Goal: Task Accomplishment & Management: Complete application form

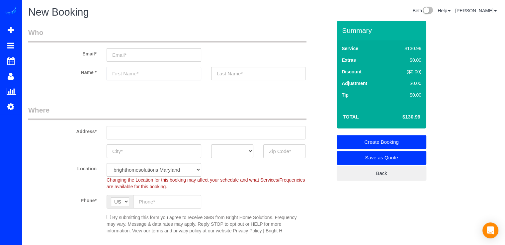
click at [146, 75] on input "text" at bounding box center [154, 74] width 95 height 14
type input "[PERSON_NAME]"
click at [226, 71] on input "text" at bounding box center [258, 74] width 95 height 14
type input "[PERSON_NAME]"
click at [131, 53] on input "email" at bounding box center [154, 55] width 95 height 14
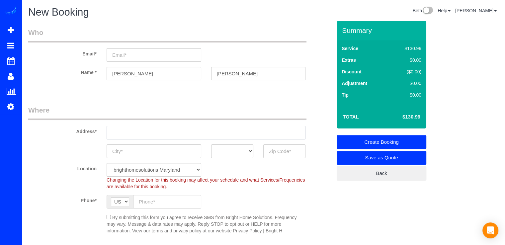
click at [144, 131] on input "text" at bounding box center [206, 133] width 199 height 14
paste input "[STREET_ADDRESS][PERSON_NAME]"
type input "[STREET_ADDRESS][PERSON_NAME]"
click at [272, 152] on input "text" at bounding box center [284, 151] width 42 height 14
type input "21703"
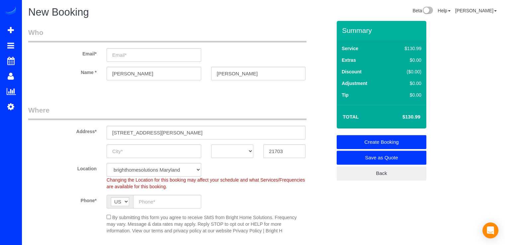
click at [242, 152] on select "AK AL AR AZ CA CO CT DC DE [GEOGRAPHIC_DATA] [GEOGRAPHIC_DATA] HI IA ID IL IN K…" at bounding box center [232, 151] width 42 height 14
select select "MD"
click at [211, 144] on select "AK AL AR AZ CA CO CT DC DE [GEOGRAPHIC_DATA] [GEOGRAPHIC_DATA] HI IA ID IL IN K…" at bounding box center [232, 151] width 42 height 14
click at [162, 158] on fieldset "Where Address* [STREET_ADDRESS][PERSON_NAME] AK AL AR AZ CA CO CT DC DE [GEOGRA…" at bounding box center [179, 172] width 303 height 134
click at [164, 154] on input "text" at bounding box center [154, 151] width 95 height 14
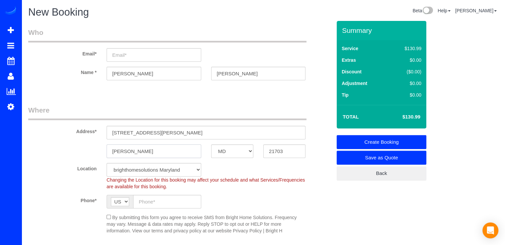
type input "[PERSON_NAME]"
click at [160, 205] on input "text" at bounding box center [167, 202] width 68 height 14
type input "[PHONE_NUMBER]"
click at [141, 61] on input "email" at bounding box center [154, 55] width 95 height 14
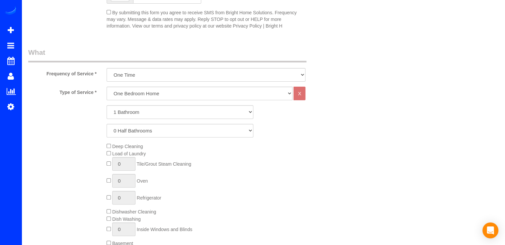
scroll to position [232, 0]
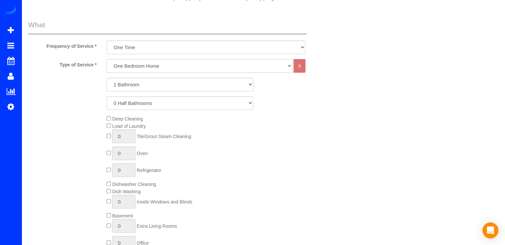
click at [147, 63] on select "One Bedroom Home Two Bedroom Home Three Bedroom Home Four Bedroom Home Five Bed…" at bounding box center [200, 66] width 186 height 14
select select "257"
click at [107, 59] on select "One Bedroom Home Two Bedroom Home Three Bedroom Home Four Bedroom Home Five Bed…" at bounding box center [200, 66] width 186 height 14
click at [144, 86] on select "1 Bathroom 2 Bathrooms 3 Bathrooms 4 Bathrooms 5 Bathrooms 6 Bathrooms 7 Bathro…" at bounding box center [180, 85] width 147 height 14
select select "2"
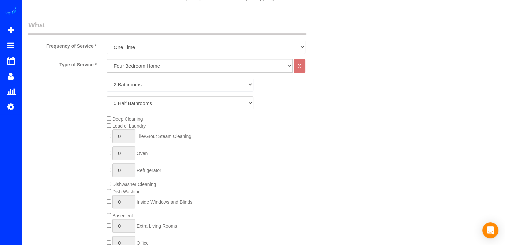
click at [107, 78] on select "1 Bathroom 2 Bathrooms 3 Bathrooms 4 Bathrooms 5 Bathrooms 6 Bathrooms 7 Bathro…" at bounding box center [180, 85] width 147 height 14
click at [134, 104] on select "0 Half Bathrooms 1 Half Bathroom 2 Half Bathrooms 3 Half Bathrooms 4 Half Bathr…" at bounding box center [180, 103] width 147 height 14
select select "1"
click at [107, 96] on select "0 Half Bathrooms 1 Half Bathroom 2 Half Bathrooms 3 Half Bathrooms 4 Half Bathr…" at bounding box center [180, 103] width 147 height 14
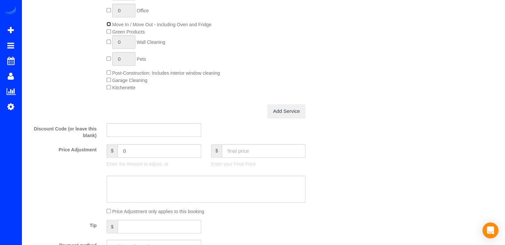
scroll to position [564, 0]
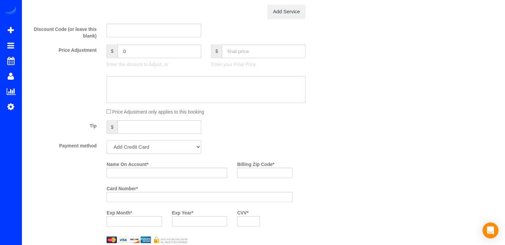
click at [137, 154] on select "Add Credit Card Cash Check Paypal" at bounding box center [154, 147] width 95 height 14
select select "string:check"
click at [107, 142] on select "Add Credit Card Cash Check Paypal" at bounding box center [154, 147] width 95 height 14
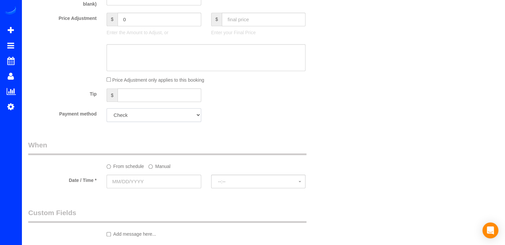
scroll to position [631, 0]
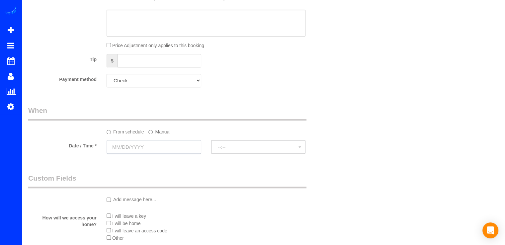
click at [133, 153] on input "text" at bounding box center [154, 147] width 95 height 14
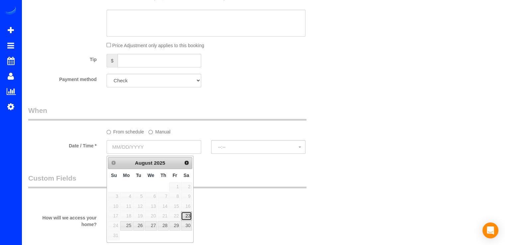
click at [189, 217] on link "23" at bounding box center [186, 215] width 11 height 9
type input "[DATE]"
select select "spot62"
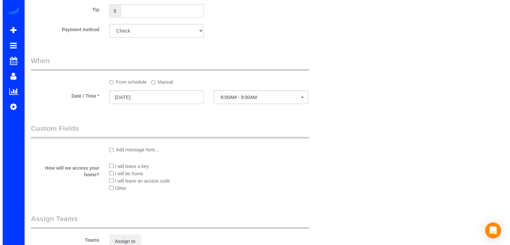
scroll to position [730, 0]
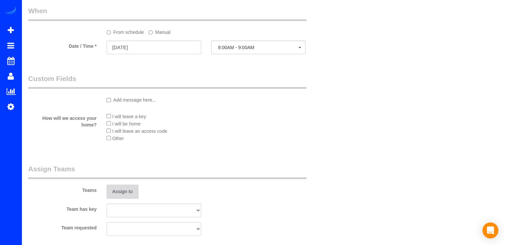
click at [127, 193] on button "Assign to" at bounding box center [123, 192] width 32 height 14
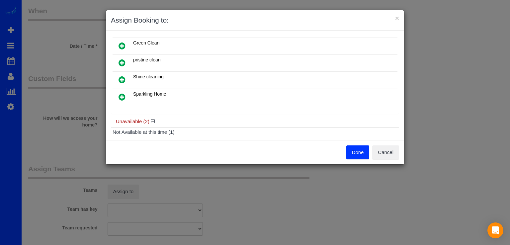
scroll to position [106, 0]
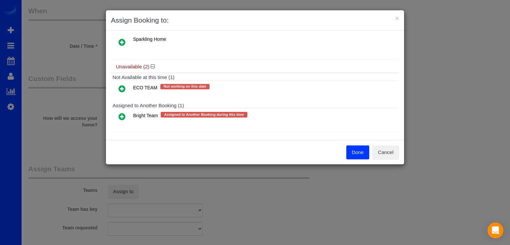
click at [122, 115] on icon at bounding box center [122, 117] width 7 height 8
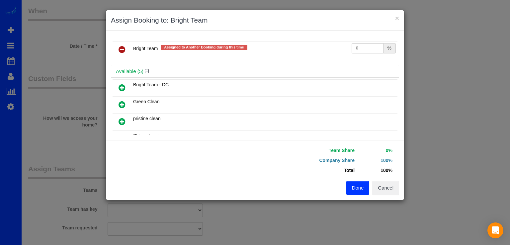
scroll to position [0, 0]
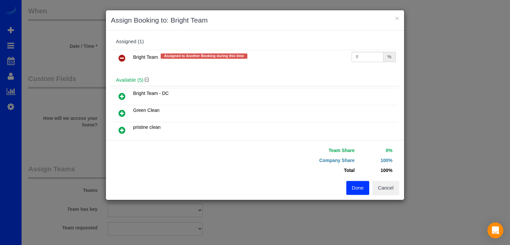
click at [123, 95] on icon at bounding box center [122, 96] width 7 height 8
click at [356, 188] on button "Done" at bounding box center [357, 188] width 23 height 14
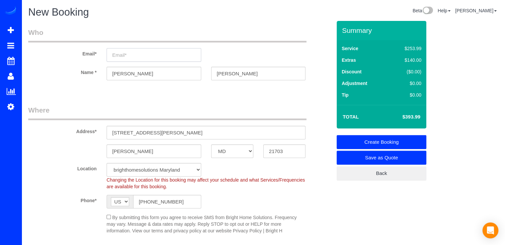
click at [145, 52] on input "email" at bounding box center [154, 55] width 95 height 14
type input "[EMAIL_ADDRESS][DOMAIN_NAME]"
click at [368, 137] on link "Create Booking" at bounding box center [382, 142] width 90 height 14
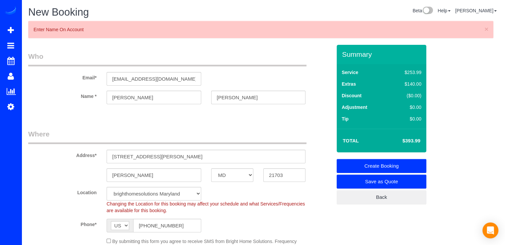
select select "string:fspay"
select select "spot81"
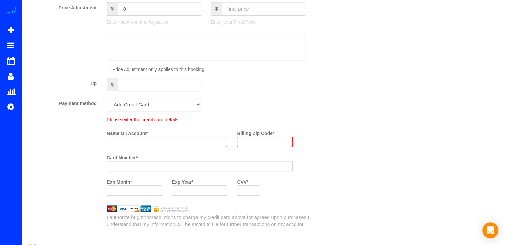
scroll to position [627, 0]
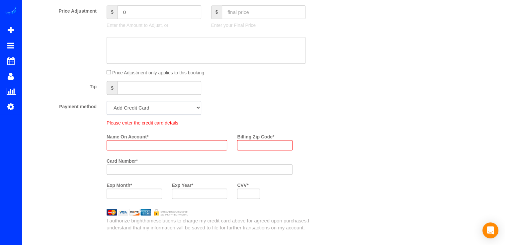
click at [141, 110] on select "Add Credit Card Cash Check Paypal" at bounding box center [154, 108] width 95 height 14
select select "string:check"
click at [107, 103] on select "Add Credit Card Cash Check Paypal" at bounding box center [154, 108] width 95 height 14
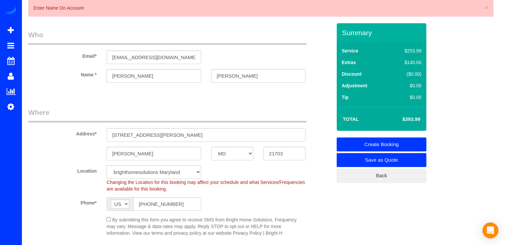
scroll to position [33, 0]
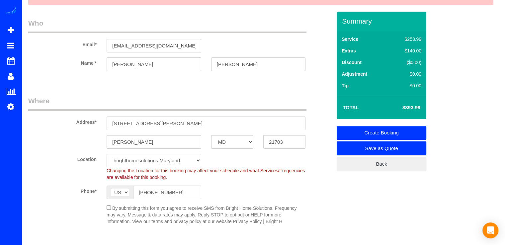
click at [383, 132] on link "Create Booking" at bounding box center [382, 133] width 90 height 14
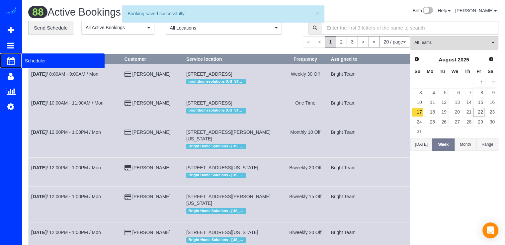
click at [37, 57] on span "Scheduler" at bounding box center [63, 60] width 83 height 15
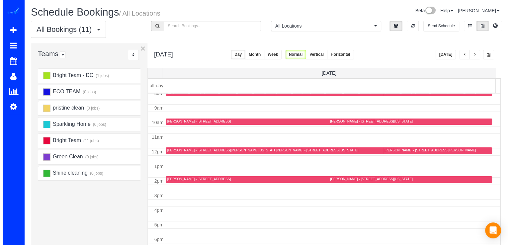
scroll to position [87, 0]
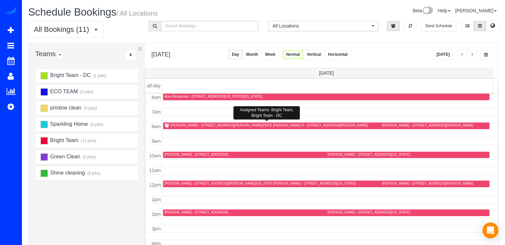
click at [182, 124] on div "[PERSON_NAME] - [STREET_ADDRESS][PERSON_NAME][PERSON_NAME]" at bounding box center [230, 125] width 119 height 4
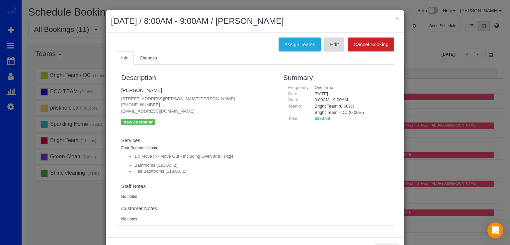
click at [329, 48] on link "Edit" at bounding box center [334, 45] width 20 height 14
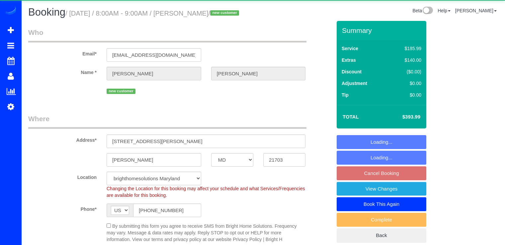
select select "MD"
select select "object:803"
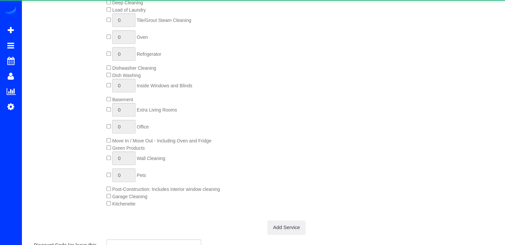
select select "spot1"
select select "2"
select select "1"
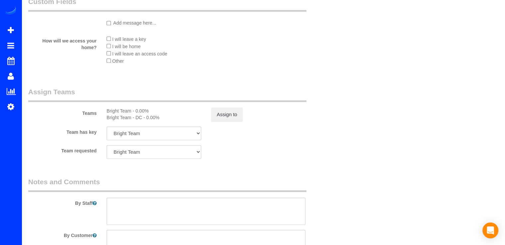
scroll to position [863, 0]
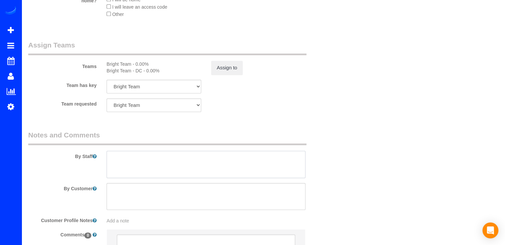
click at [122, 168] on textarea at bounding box center [206, 164] width 199 height 27
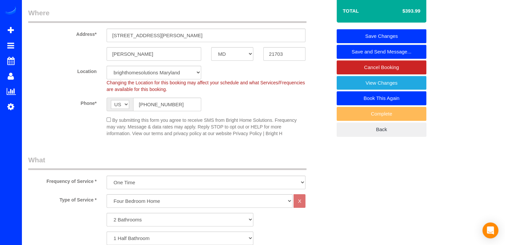
scroll to position [0, 0]
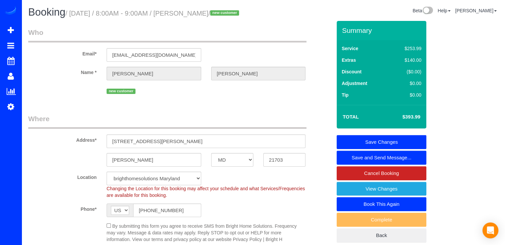
type textarea "NO BASEMENT!"
click at [409, 149] on link "Save Changes" at bounding box center [382, 142] width 90 height 14
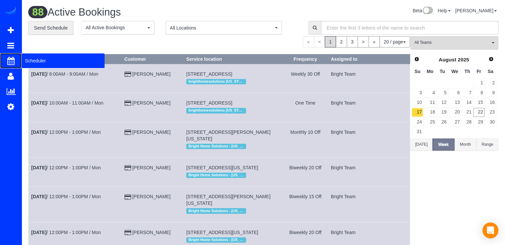
click at [29, 58] on span "Scheduler" at bounding box center [63, 60] width 83 height 15
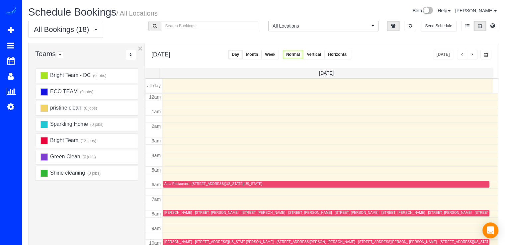
scroll to position [87, 0]
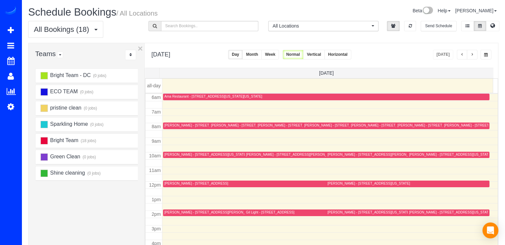
click at [471, 55] on span "button" at bounding box center [471, 55] width 3 height 4
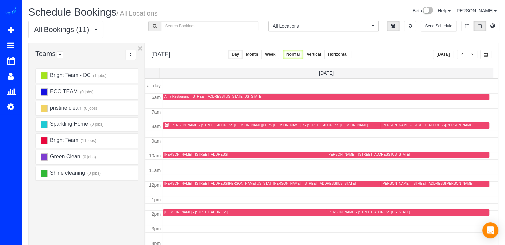
click at [172, 124] on div "[PERSON_NAME] - [STREET_ADDRESS][PERSON_NAME][PERSON_NAME]" at bounding box center [230, 125] width 119 height 4
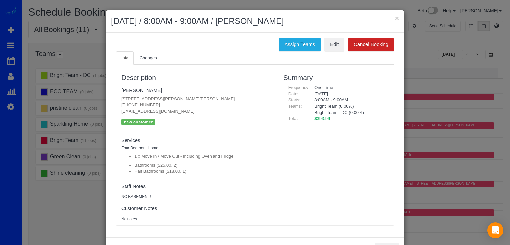
drag, startPoint x: 119, startPoint y: 111, endPoint x: 168, endPoint y: 109, distance: 48.8
click at [168, 109] on p "1402 Timberwolf Dr, Frederick, Md 21703, Frederick, MD 21703 (619) 414-9882 j.s…" at bounding box center [197, 105] width 152 height 19
click at [170, 109] on p "1402 Timberwolf Dr, Frederick, Md 21703, Frederick, MD 21703 (619) 414-9882 j.s…" at bounding box center [197, 105] width 152 height 19
click at [170, 110] on p "1402 Timberwolf Dr, Frederick, Md 21703, Frederick, MD 21703 (619) 414-9882 j.s…" at bounding box center [197, 105] width 152 height 19
drag, startPoint x: 170, startPoint y: 110, endPoint x: 119, endPoint y: 113, distance: 50.9
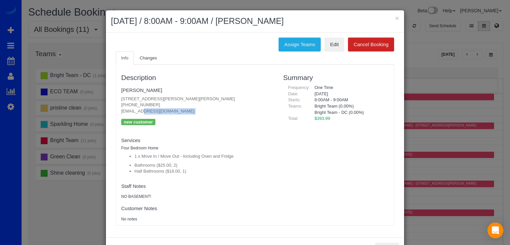
click at [121, 113] on p "1402 Timberwolf Dr, Frederick, Md 21703, Frederick, MD 21703 (619) 414-9882 j.s…" at bounding box center [197, 105] width 152 height 19
click at [395, 16] on button "×" at bounding box center [397, 18] width 4 height 7
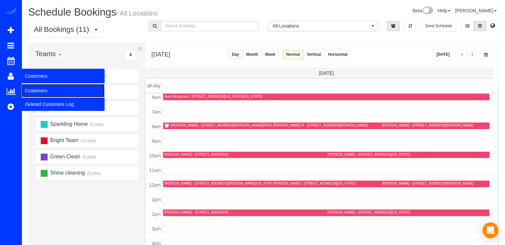
click at [50, 89] on link "Customers" at bounding box center [63, 90] width 83 height 13
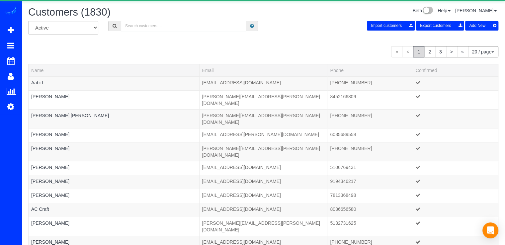
click at [141, 23] on input "text" at bounding box center [183, 26] width 125 height 10
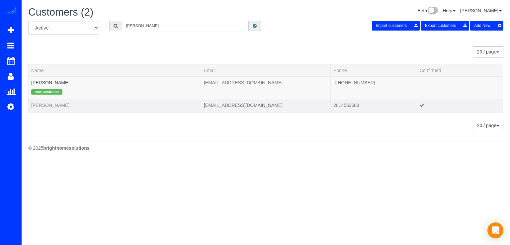
type input "[PERSON_NAME]"
click at [42, 104] on link "Koryn Shuler" at bounding box center [50, 105] width 38 height 5
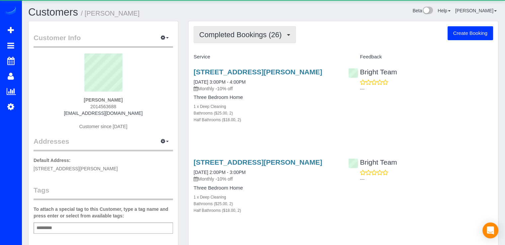
click at [220, 29] on button "Completed Bookings (26)" at bounding box center [245, 34] width 102 height 17
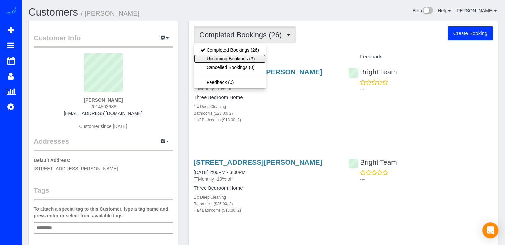
click at [241, 59] on link "Upcoming Bookings (3)" at bounding box center [230, 58] width 72 height 9
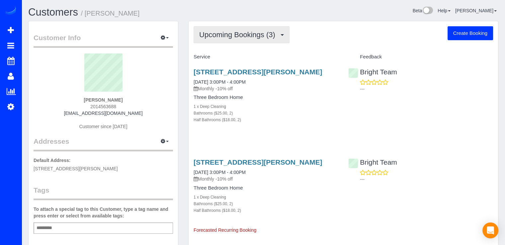
click at [242, 42] on button "Upcoming Bookings (3)" at bounding box center [242, 34] width 96 height 17
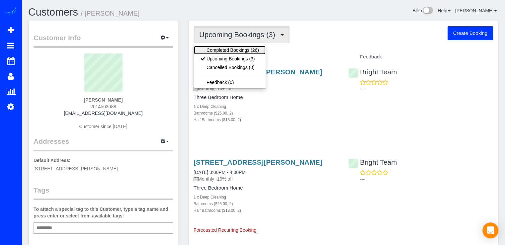
click at [238, 51] on link "Completed Bookings (26)" at bounding box center [230, 50] width 72 height 9
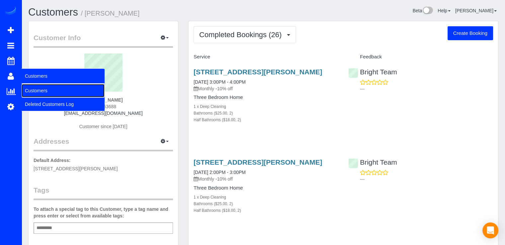
click at [40, 88] on link "Customers" at bounding box center [63, 90] width 83 height 13
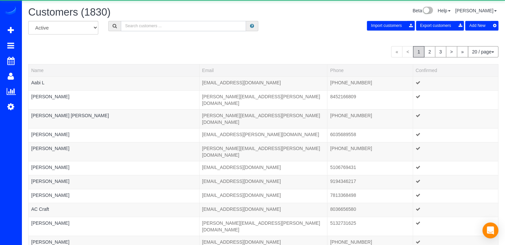
click at [125, 22] on input "text" at bounding box center [183, 26] width 125 height 10
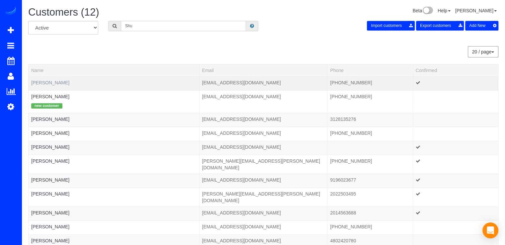
type input "Shu"
click at [61, 83] on link "Christine Shuster" at bounding box center [50, 82] width 38 height 5
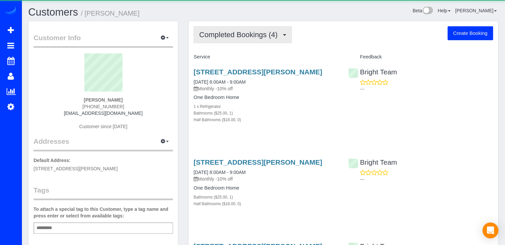
click at [247, 41] on button "Completed Bookings (4)" at bounding box center [243, 34] width 98 height 17
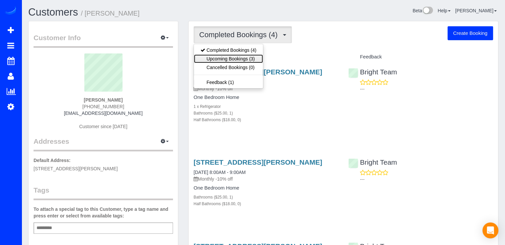
click at [262, 58] on link "Upcoming Bookings (3)" at bounding box center [228, 58] width 69 height 9
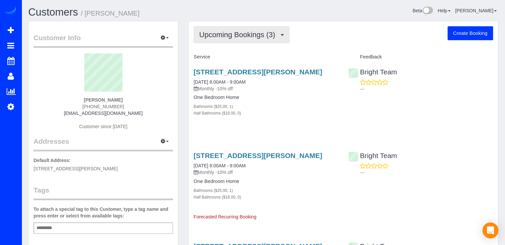
click at [259, 40] on button "Upcoming Bookings (3)" at bounding box center [242, 34] width 96 height 17
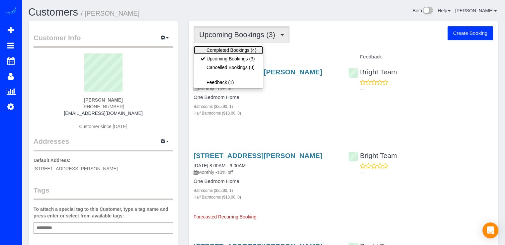
click at [239, 53] on link "Completed Bookings (4)" at bounding box center [228, 50] width 69 height 9
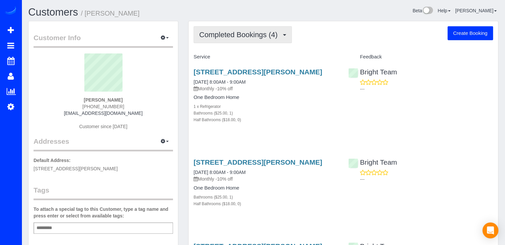
click at [259, 40] on button "Completed Bookings (4)" at bounding box center [243, 34] width 98 height 17
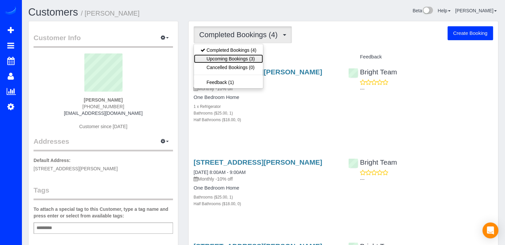
click at [246, 56] on link "Upcoming Bookings (3)" at bounding box center [228, 58] width 69 height 9
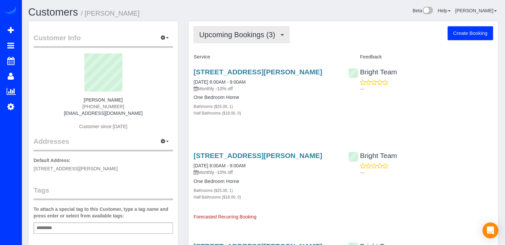
click at [260, 38] on span "Upcoming Bookings (3)" at bounding box center [238, 35] width 79 height 8
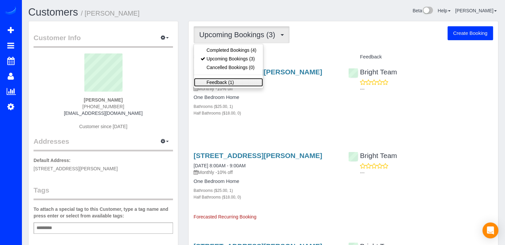
click at [228, 81] on link "Feedback (1)" at bounding box center [228, 82] width 69 height 9
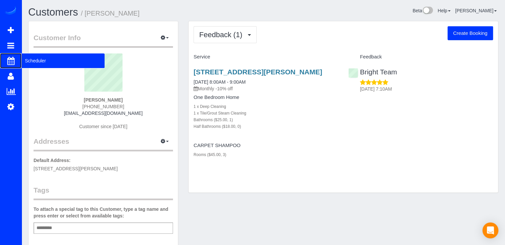
click at [35, 62] on span "Scheduler" at bounding box center [63, 60] width 83 height 15
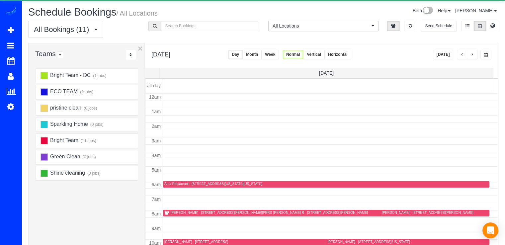
scroll to position [87, 0]
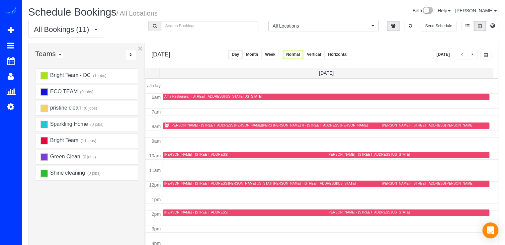
click at [280, 126] on div "[PERSON_NAME] R - [STREET_ADDRESS][PERSON_NAME]" at bounding box center [320, 125] width 95 height 4
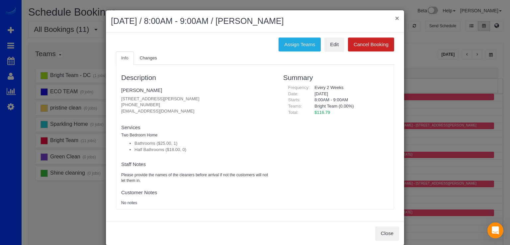
click at [395, 16] on button "×" at bounding box center [397, 18] width 4 height 7
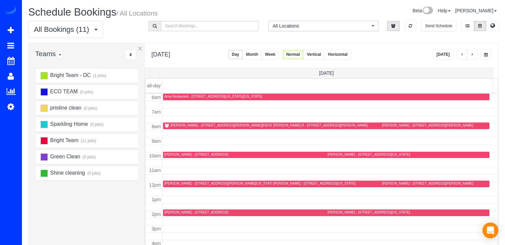
click at [170, 130] on td at bounding box center [330, 133] width 336 height 7
click at [169, 126] on div "[PERSON_NAME] - [STREET_ADDRESS][PERSON_NAME][PERSON_NAME]" at bounding box center [268, 125] width 208 height 5
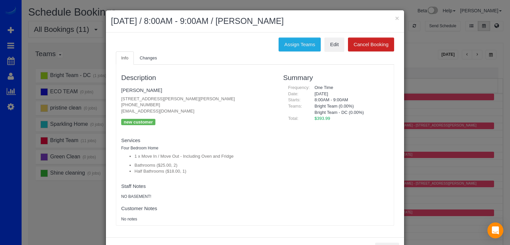
click at [332, 53] on ul "Info Changes" at bounding box center [255, 58] width 278 height 14
click at [332, 50] on link "Edit" at bounding box center [334, 45] width 20 height 14
click at [395, 19] on button "×" at bounding box center [397, 18] width 4 height 7
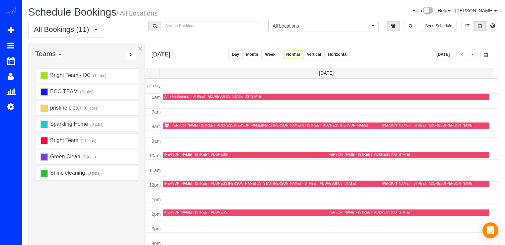
click at [438, 57] on button "[DATE]" at bounding box center [443, 55] width 21 height 10
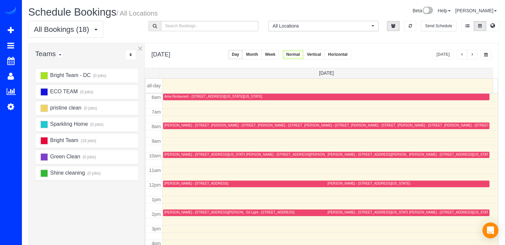
click at [472, 55] on span "button" at bounding box center [471, 55] width 3 height 4
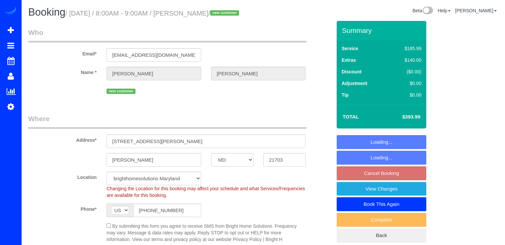
select select "MD"
select select "2"
select select "1"
select select "spot1"
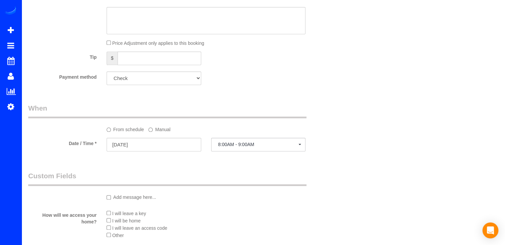
scroll to position [631, 0]
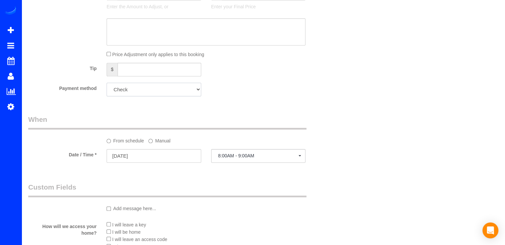
click at [172, 96] on select "Add Credit Card Cash Check Paypal" at bounding box center [154, 90] width 95 height 14
click at [171, 96] on select "Add Credit Card Cash Check Paypal" at bounding box center [154, 90] width 95 height 14
drag, startPoint x: 292, startPoint y: 108, endPoint x: 287, endPoint y: 105, distance: 6.2
click at [292, 96] on div "Payment method Add Credit Card Cash Check Paypal" at bounding box center [179, 90] width 313 height 14
